Goal: Task Accomplishment & Management: Complete application form

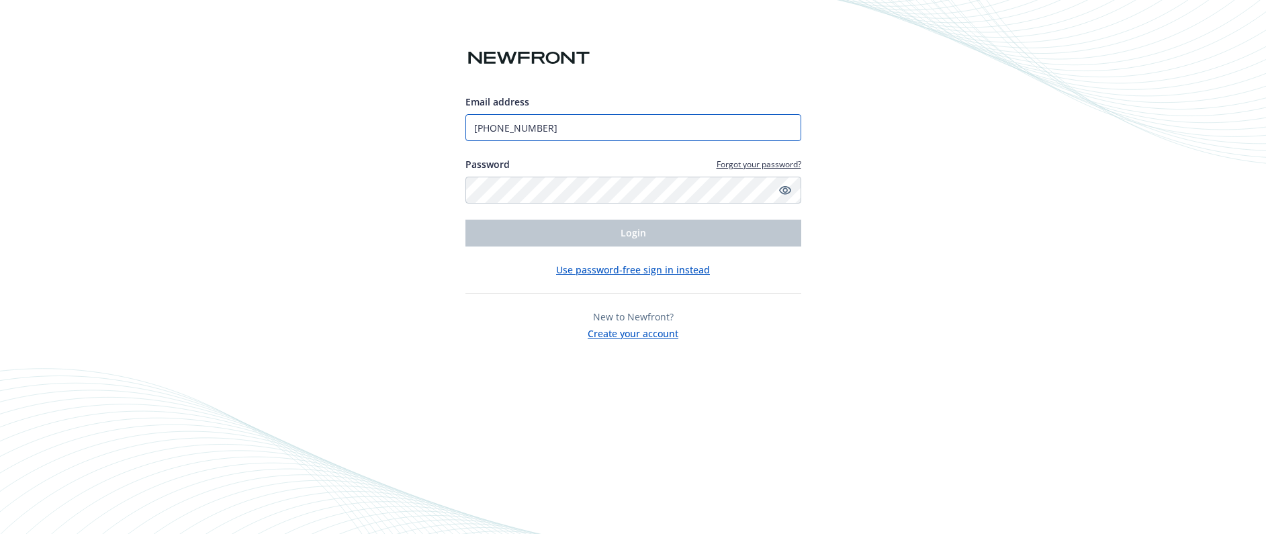
click at [688, 123] on input "(650) 450-5573" at bounding box center [633, 127] width 336 height 27
type input "[EMAIL_ADDRESS][DOMAIN_NAME]"
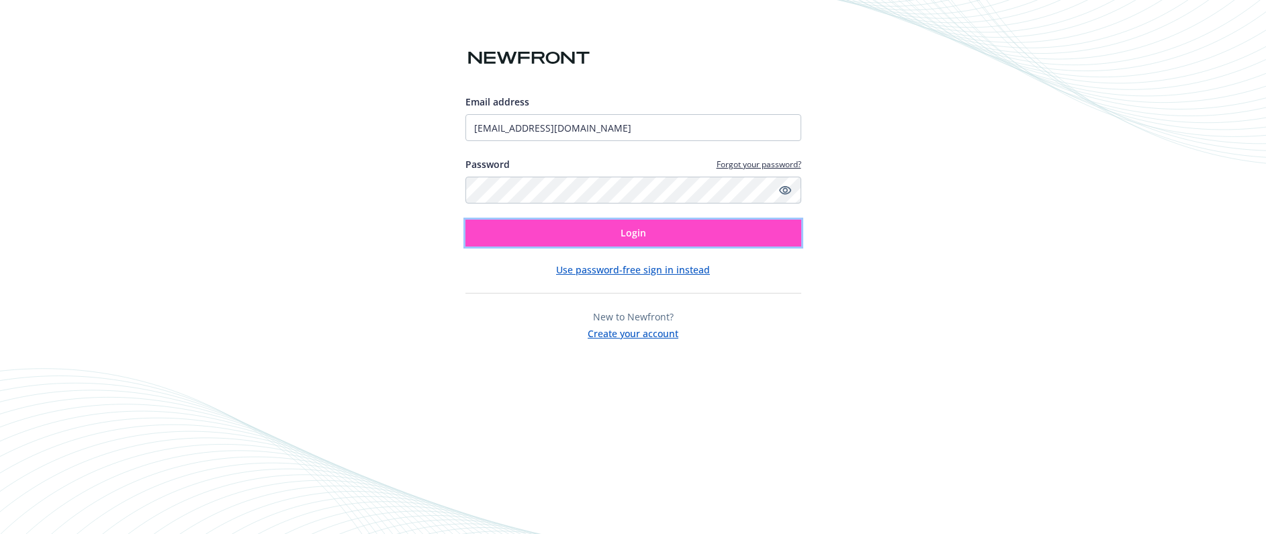
click at [636, 236] on span "Login" at bounding box center [633, 232] width 26 height 13
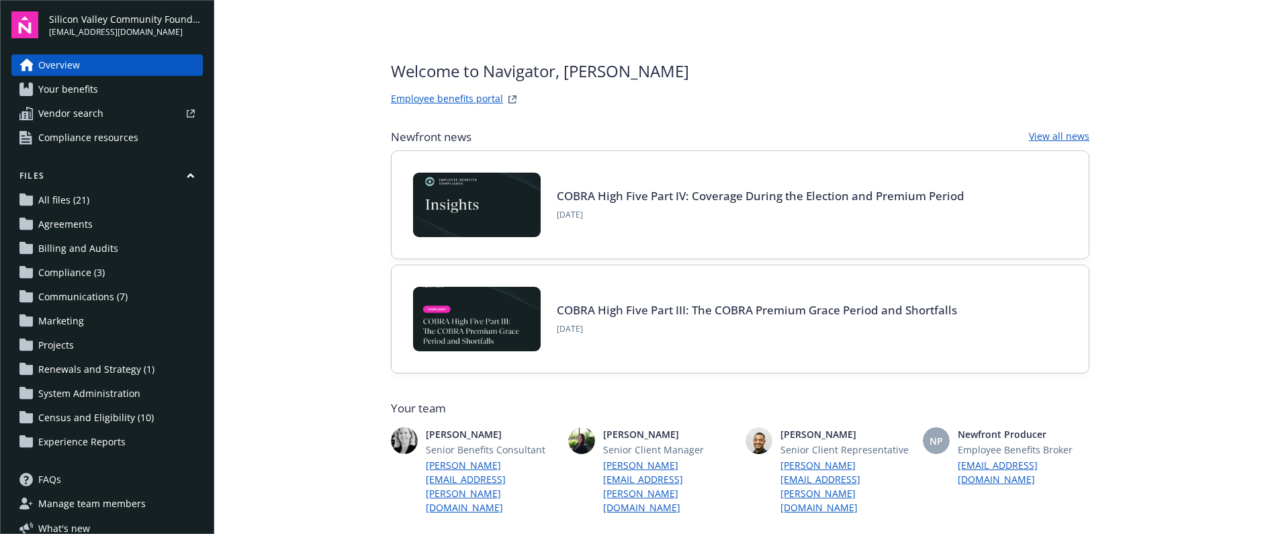
click at [82, 291] on span "Communications (7)" at bounding box center [82, 296] width 89 height 21
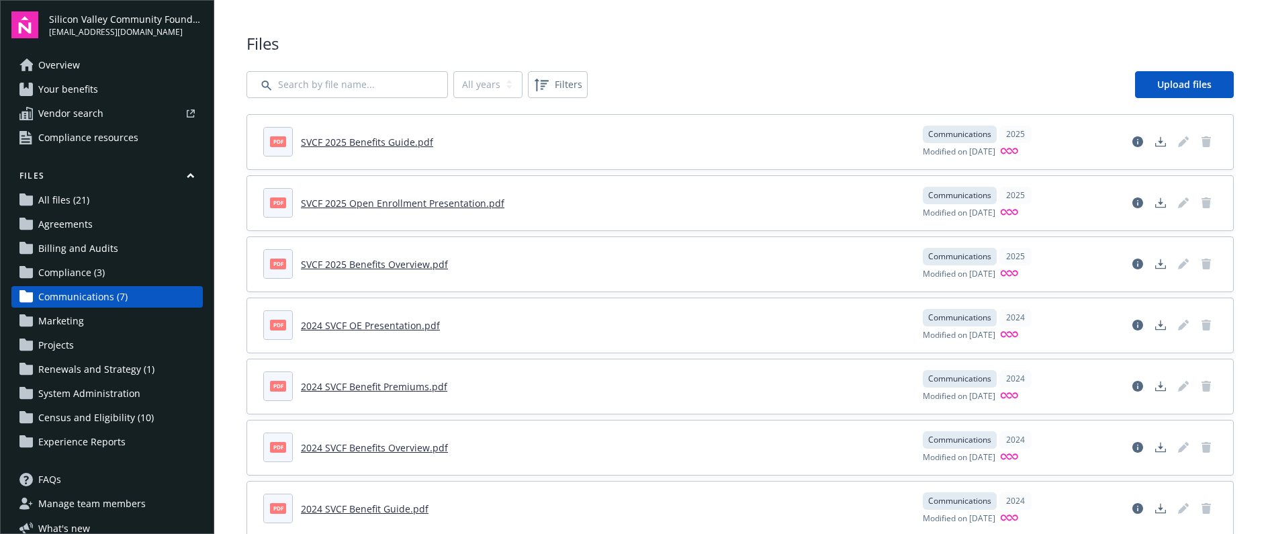
click at [75, 419] on span "Census and Eligibility (10)" at bounding box center [96, 417] width 116 height 21
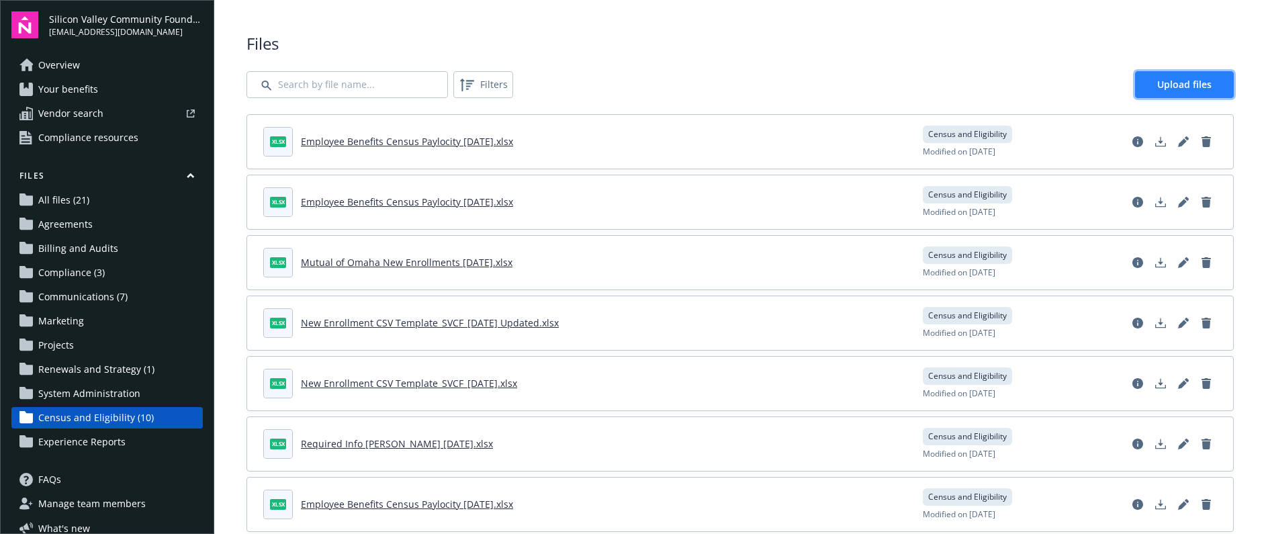
click at [1179, 89] on span "Upload files" at bounding box center [1184, 84] width 54 height 13
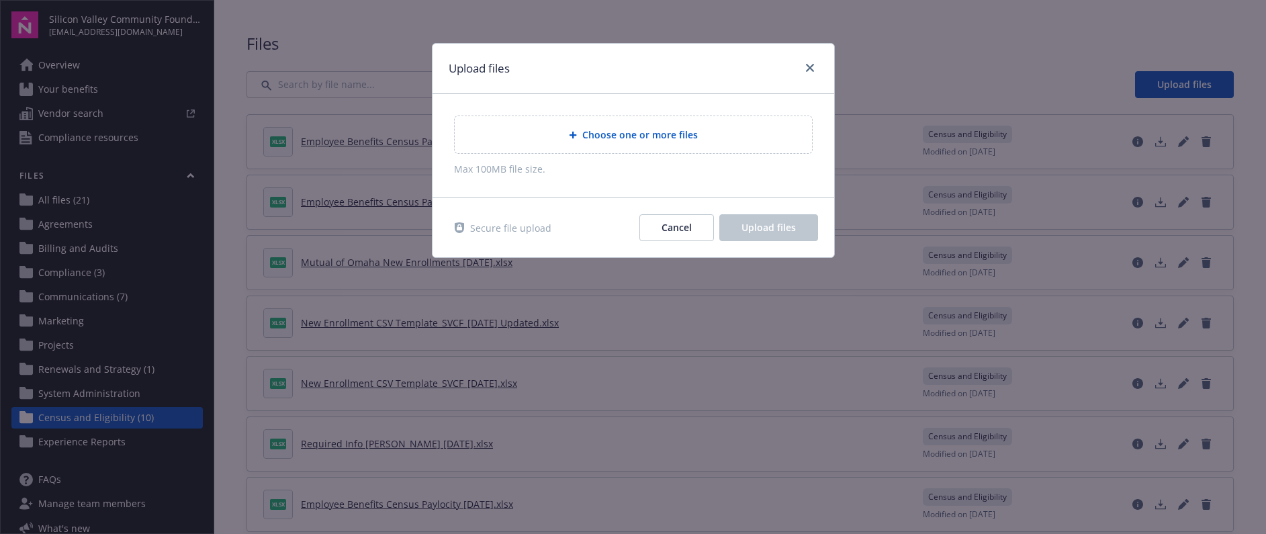
click at [678, 128] on span "Choose one or more files" at bounding box center [640, 135] width 116 height 14
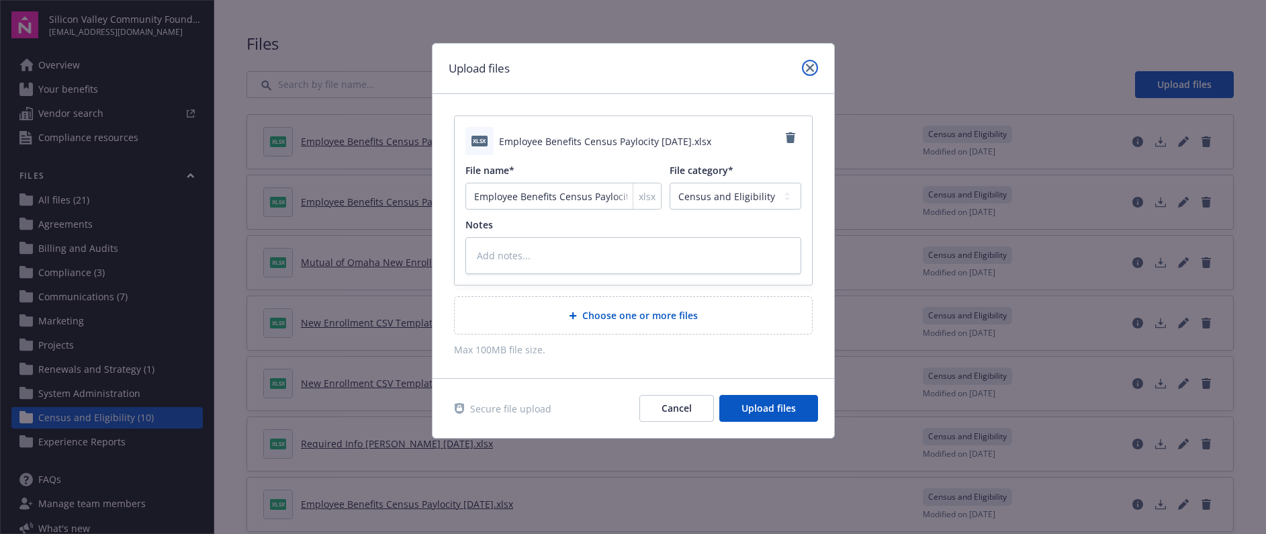
click at [803, 62] on link "close" at bounding box center [810, 68] width 16 height 16
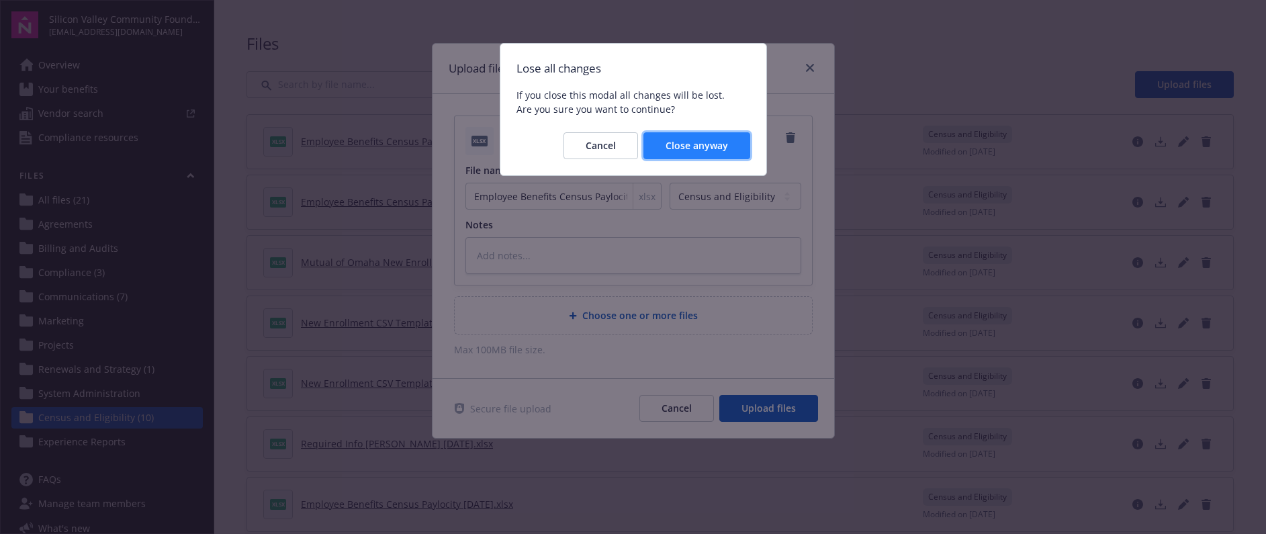
click at [693, 147] on span "Close anyway" at bounding box center [696, 145] width 62 height 13
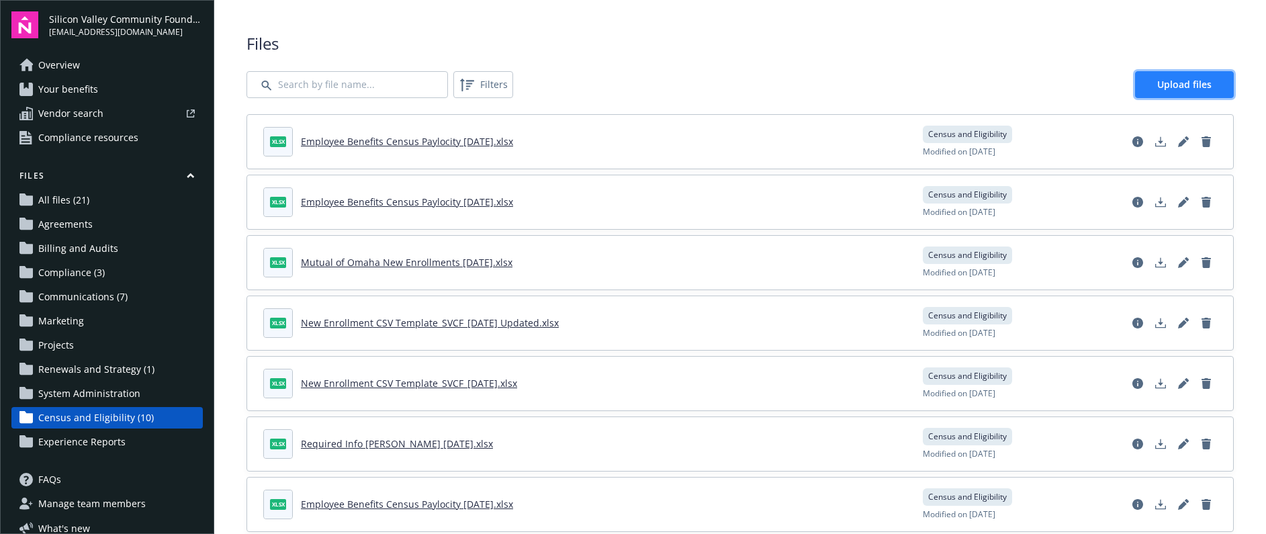
click at [1183, 83] on span "Upload files" at bounding box center [1184, 84] width 54 height 13
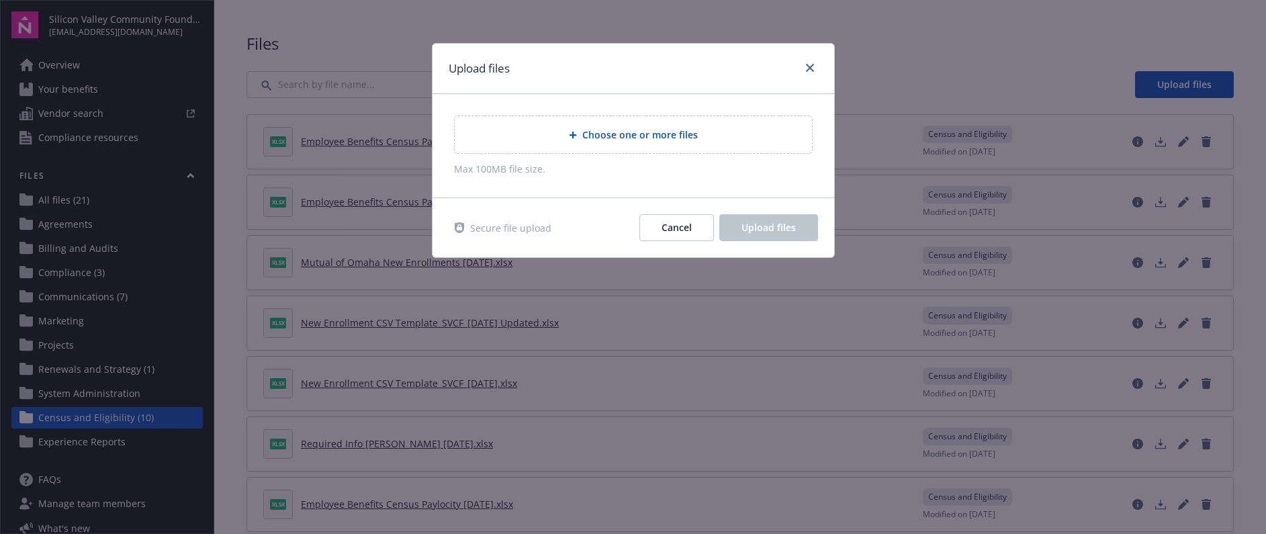
click at [651, 146] on div "Choose one or more files" at bounding box center [633, 134] width 357 height 37
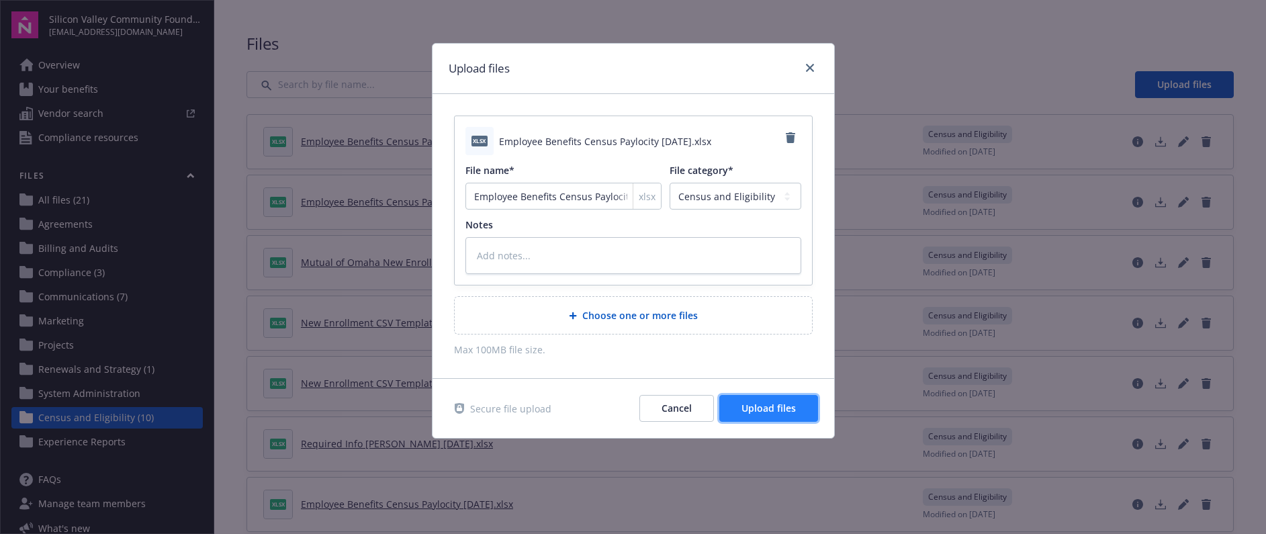
click at [762, 402] on span "Upload files" at bounding box center [768, 408] width 54 height 13
type textarea "x"
